Goal: Find specific page/section: Find specific page/section

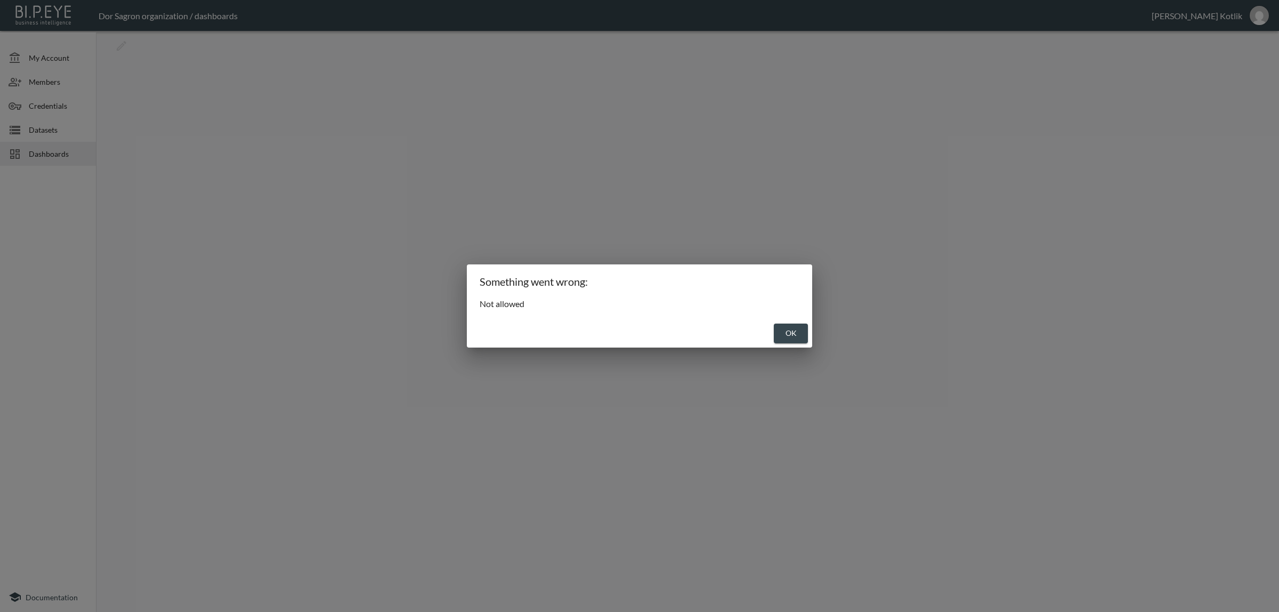
click at [795, 339] on button "OK" at bounding box center [791, 333] width 34 height 20
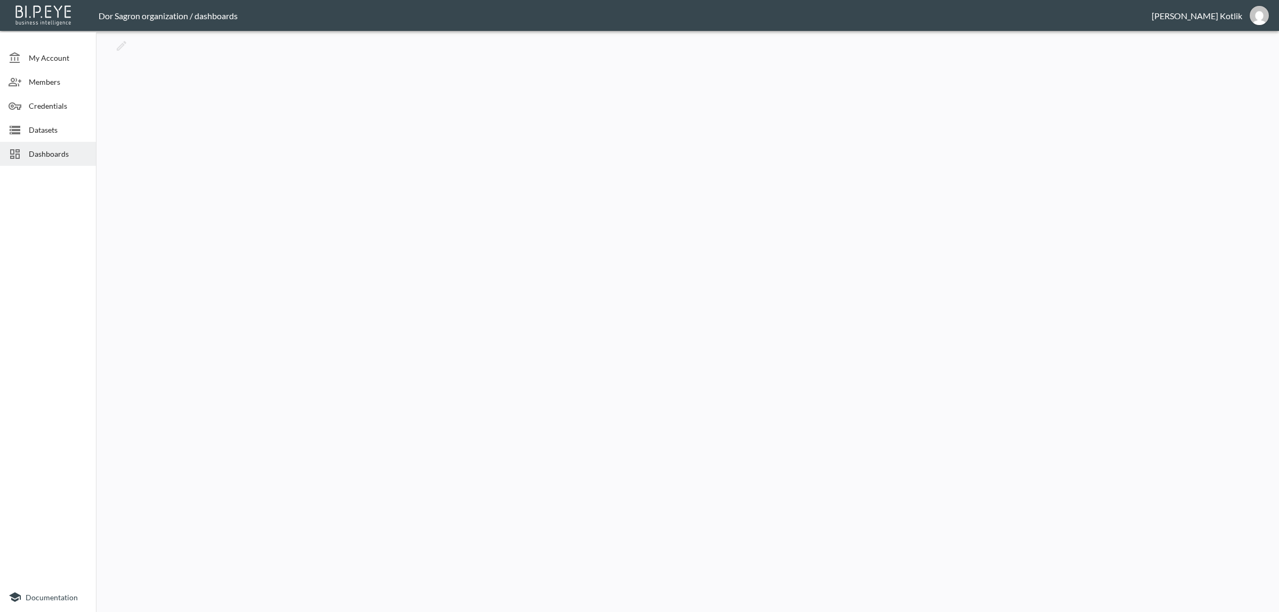
click at [45, 156] on span "Dashboards" at bounding box center [58, 153] width 59 height 11
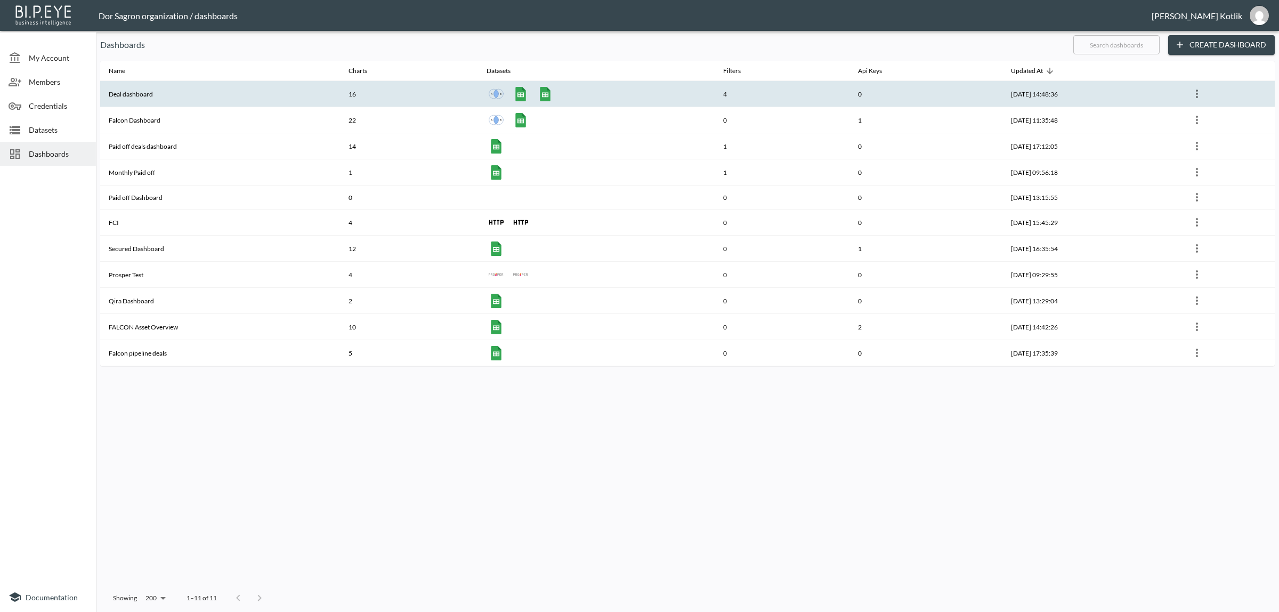
click at [144, 94] on th "Deal dashboard" at bounding box center [220, 94] width 240 height 26
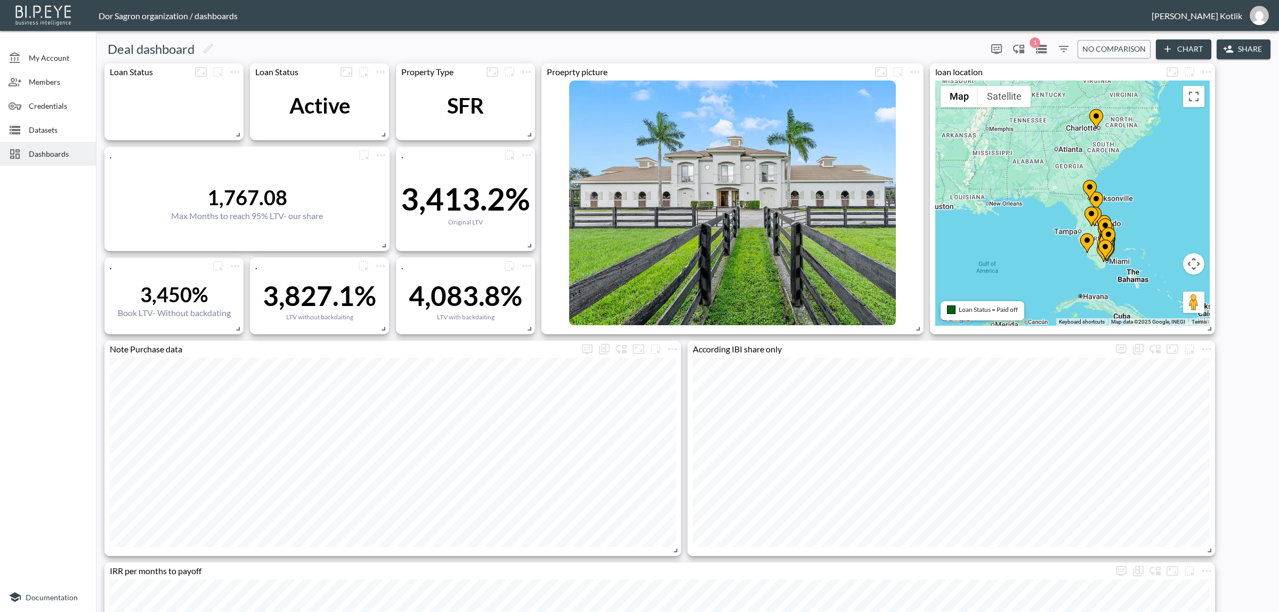
click at [25, 321] on div at bounding box center [48, 376] width 96 height 412
